Goal: Information Seeking & Learning: Learn about a topic

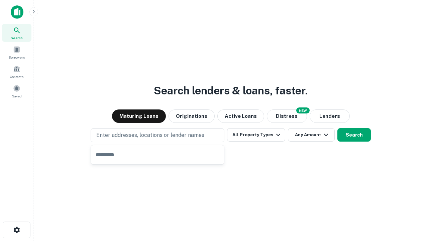
type input "**********"
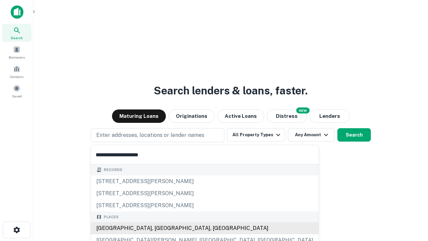
click at [160, 228] on div "[GEOGRAPHIC_DATA], [GEOGRAPHIC_DATA], [GEOGRAPHIC_DATA]" at bounding box center [205, 228] width 228 height 12
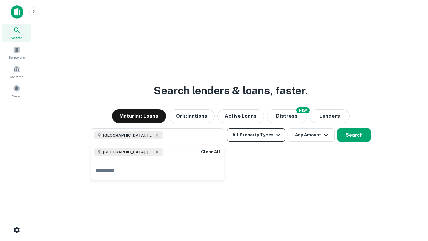
click at [256, 135] on button "All Property Types" at bounding box center [256, 134] width 58 height 13
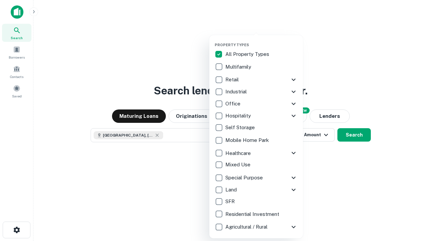
click at [261, 40] on button "button" at bounding box center [262, 40] width 94 height 0
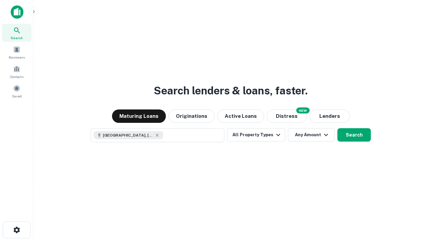
scroll to position [11, 0]
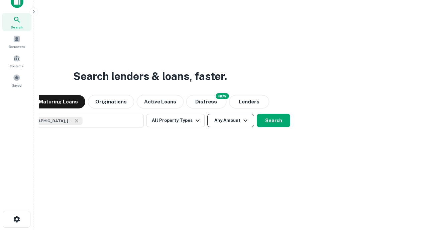
click at [207, 114] on button "Any Amount" at bounding box center [230, 120] width 47 height 13
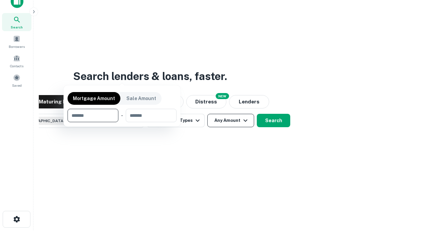
scroll to position [48, 189]
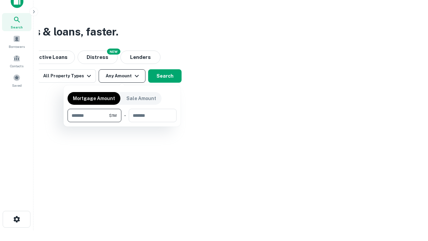
type input "*******"
click at [122, 122] on button "button" at bounding box center [122, 122] width 109 height 0
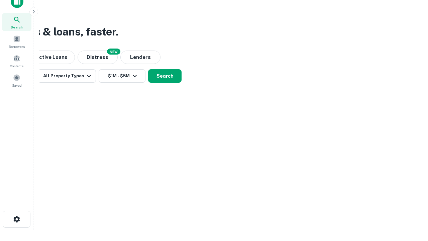
scroll to position [11, 0]
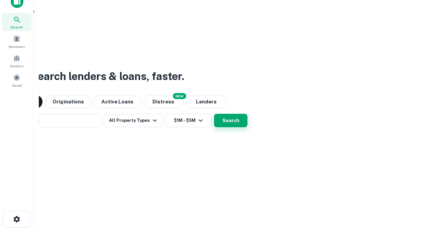
click at [214, 114] on button "Search" at bounding box center [230, 120] width 33 height 13
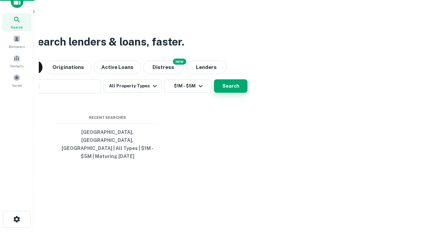
scroll to position [22, 189]
